Goal: Task Accomplishment & Management: Manage account settings

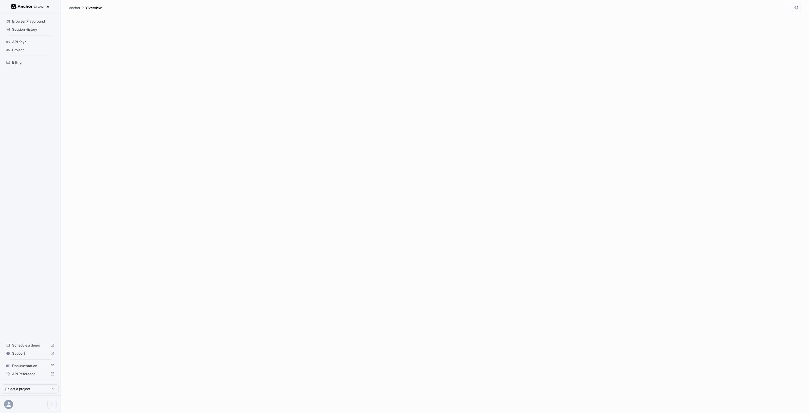
click at [24, 43] on span "API Keys" at bounding box center [33, 41] width 42 height 5
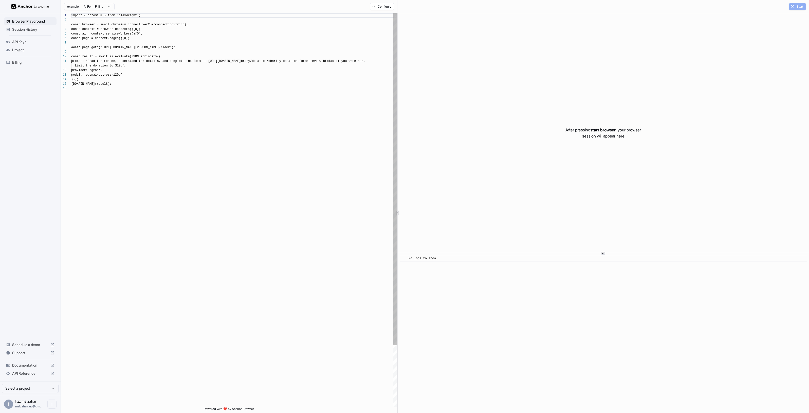
scroll to position [46, 0]
type textarea "**********"
click at [253, 138] on div "import { chromium } from 'playwright' ; const browser = await chromium.connectO…" at bounding box center [234, 246] width 326 height 466
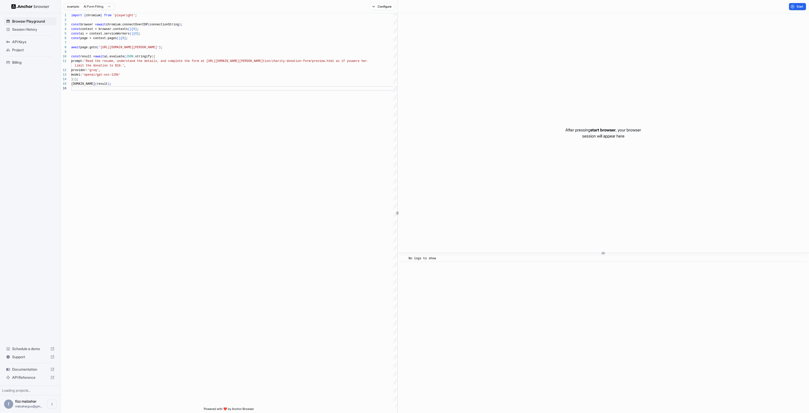
click at [19, 48] on span "Project" at bounding box center [33, 49] width 42 height 5
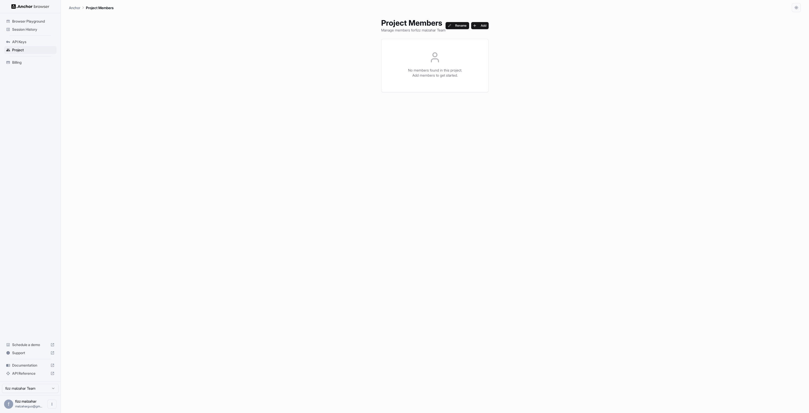
click at [22, 42] on span "API Keys" at bounding box center [33, 41] width 42 height 5
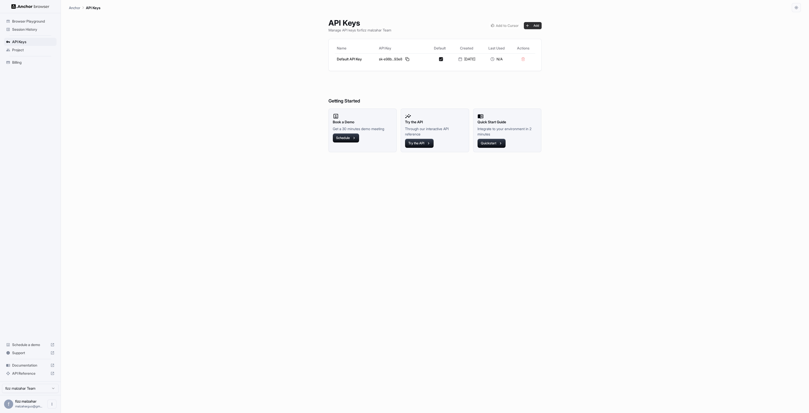
click at [541, 27] on button "Add" at bounding box center [533, 25] width 18 height 7
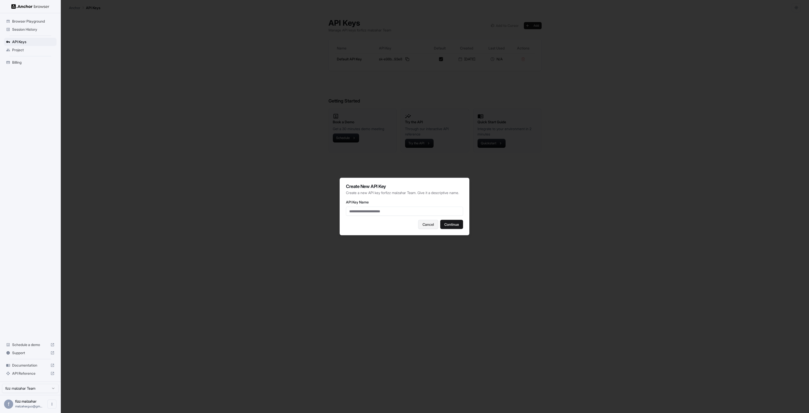
click at [422, 225] on button "Cancel" at bounding box center [428, 224] width 20 height 9
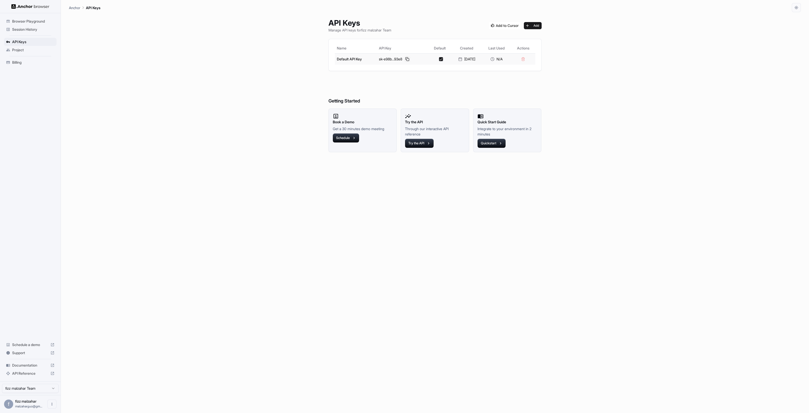
click at [404, 60] on button at bounding box center [407, 59] width 6 height 6
click at [628, 74] on div "API Keys Manage API keys for fizz malzahar Team Add Name API Key Default Create…" at bounding box center [435, 212] width 732 height 400
click at [502, 167] on div "API Keys Manage API keys for fizz malzahar Team Add Name API Key Default Create…" at bounding box center [434, 212] width 225 height 400
click at [44, 61] on span "Billing" at bounding box center [33, 62] width 42 height 5
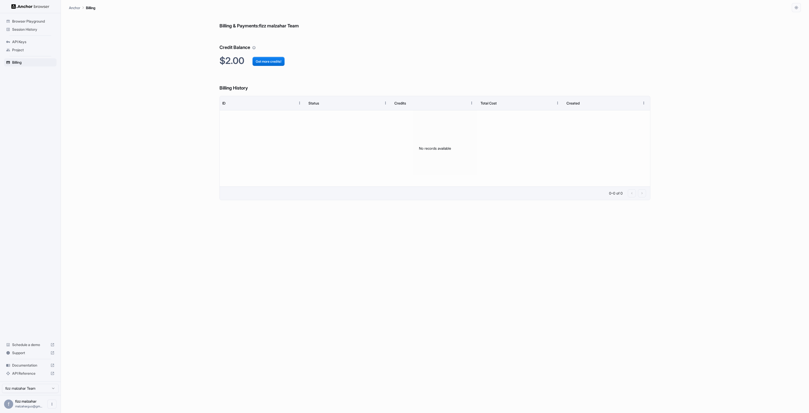
click at [355, 69] on div "Billing & Payments: fizz malzahar Team Credit Balance $2.00 Get more credits! B…" at bounding box center [434, 212] width 431 height 400
